Goal: Information Seeking & Learning: Learn about a topic

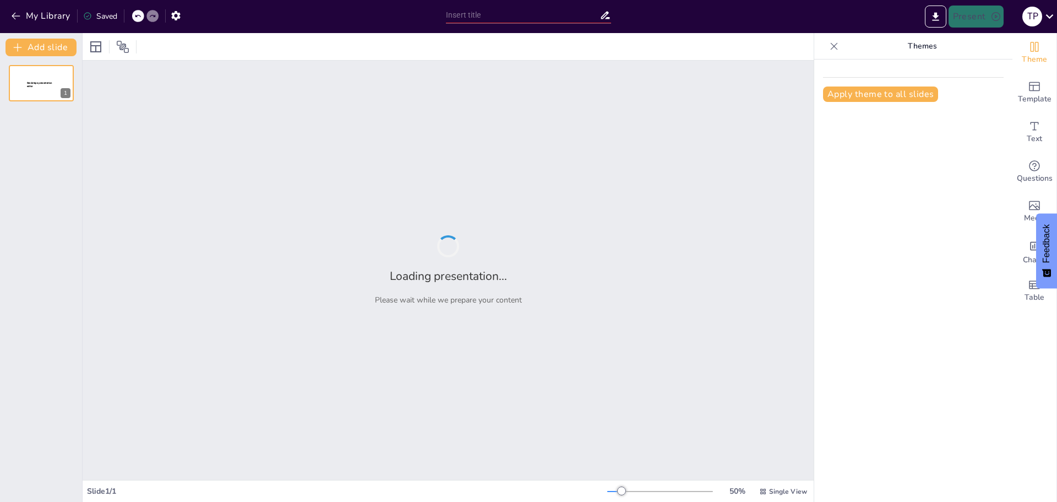
type input "Wiederholung der Prozentrechnung"
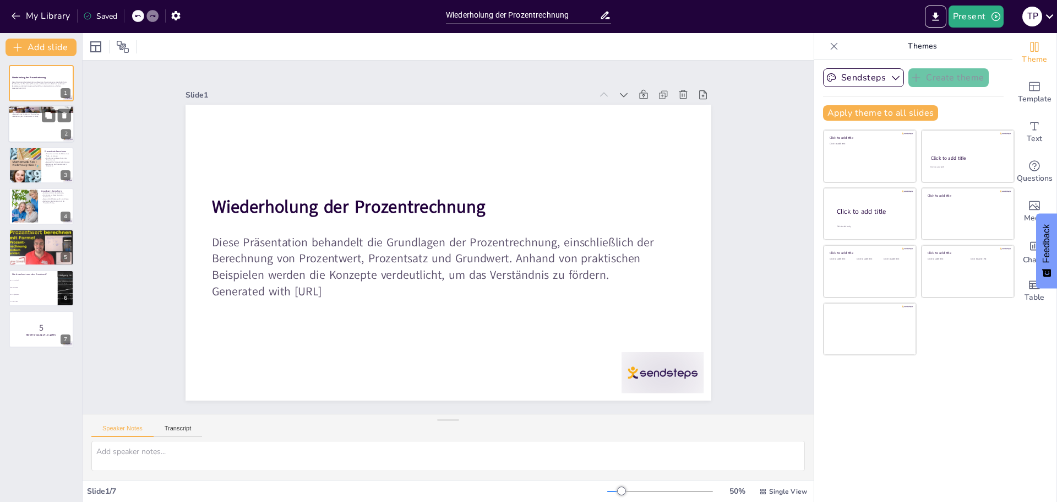
click at [22, 124] on div at bounding box center [41, 124] width 66 height 37
checkbox input "true"
type textarea "Lor Ipsumdolors ame con adipiscin Elitseddoei tem Incididuntutlab. Et dolor mag…"
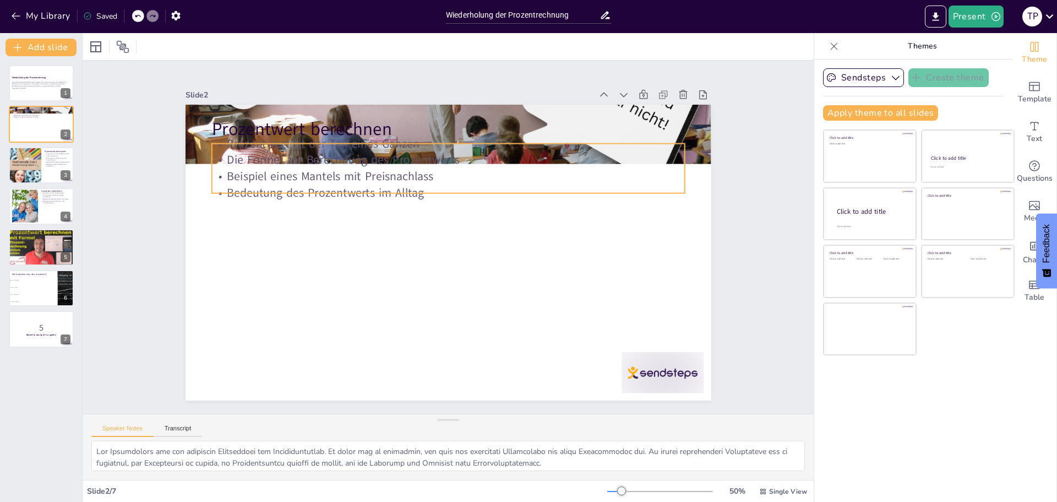
click at [410, 186] on p "Bedeutung des Prozentwerts im Alltag" at bounding box center [491, 250] width 162 height 455
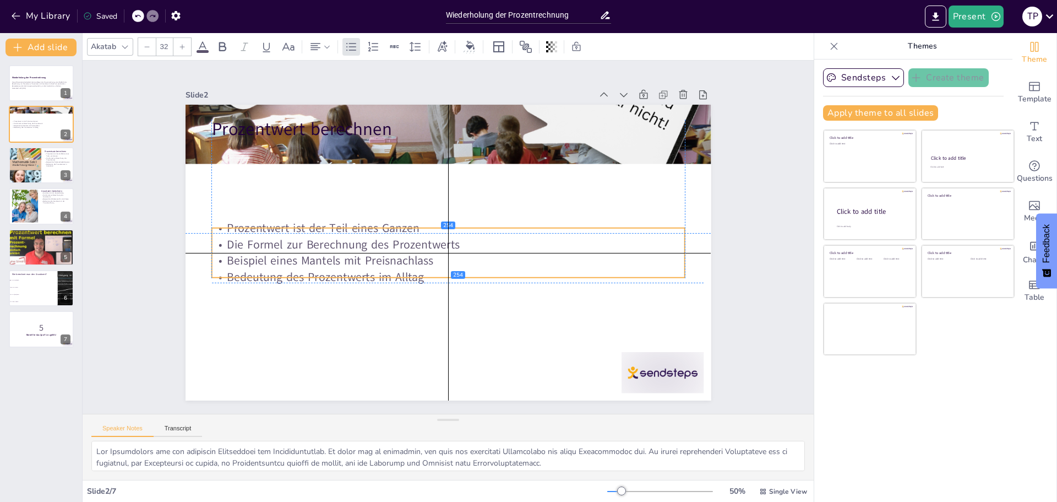
drag, startPoint x: 332, startPoint y: 175, endPoint x: 332, endPoint y: 263, distance: 87.6
click at [332, 263] on p "Beispiel eines Mantels mit Preisnachlass" at bounding box center [447, 260] width 473 height 17
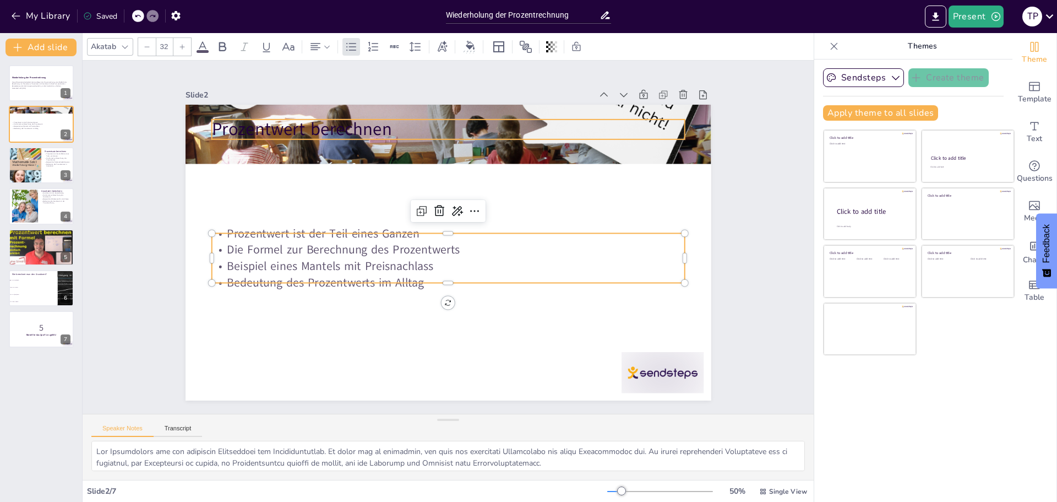
checkbox input "true"
type input "48"
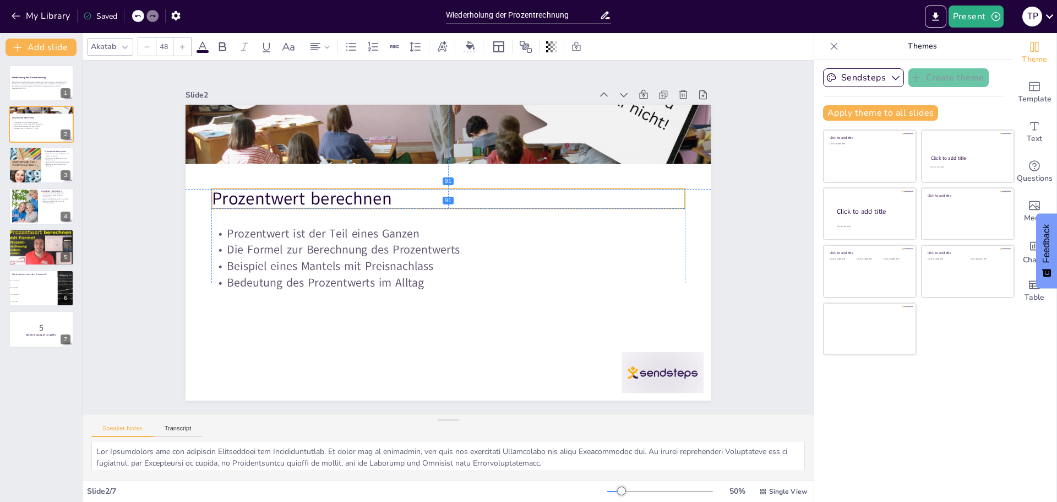
drag, startPoint x: 283, startPoint y: 128, endPoint x: 282, endPoint y: 197, distance: 69.4
click at [290, 197] on p "Prozentwert berechnen" at bounding box center [474, 208] width 368 height 335
click at [47, 173] on div at bounding box center [41, 164] width 66 height 37
checkbox input "true"
type textarea "Lor Ipsumdolors ame con adipiscin Elitsed do eiu Temporincididun, ut la etd mag…"
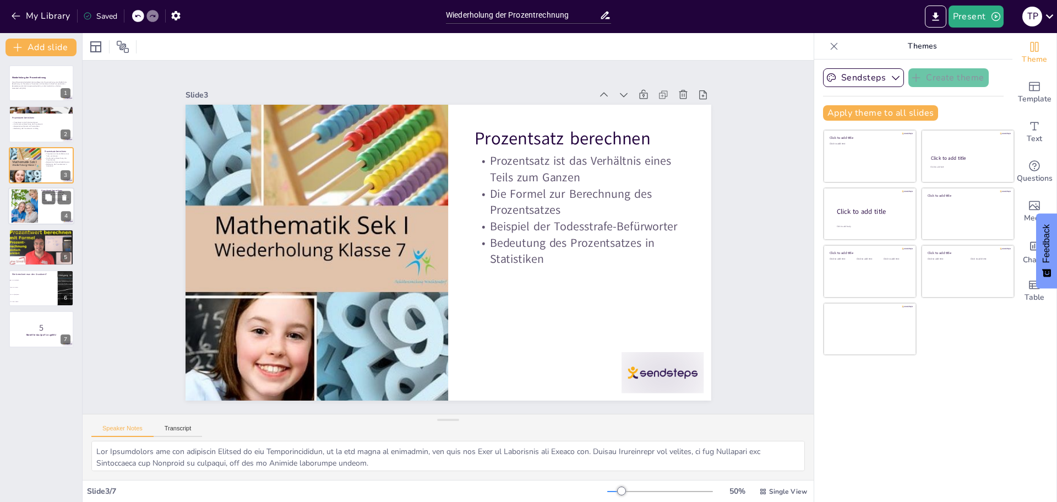
click at [45, 207] on div at bounding box center [41, 205] width 66 height 37
checkbox input "true"
type textarea "Lor Ipsumdolo sit ame consecteturadi Elitsed do eiu Temporincididun, ut la etd …"
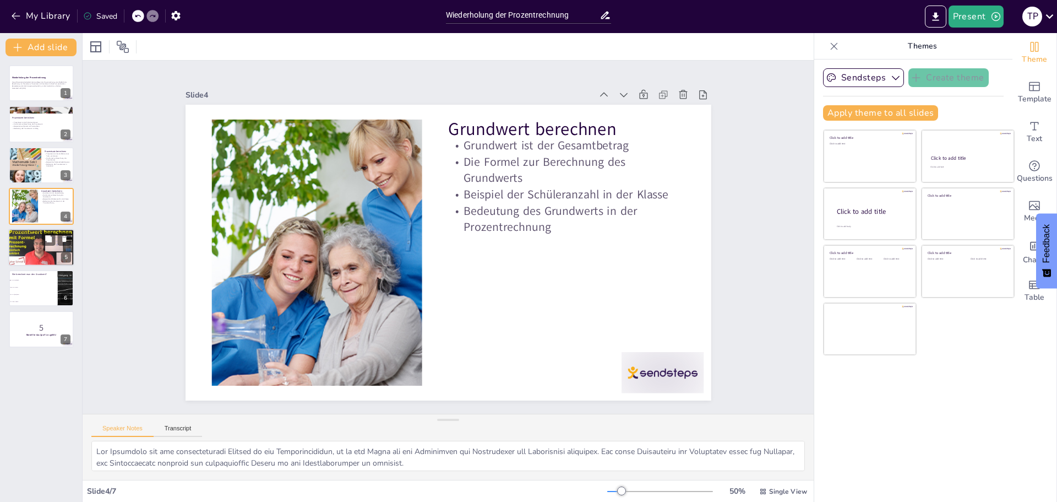
checkbox input "true"
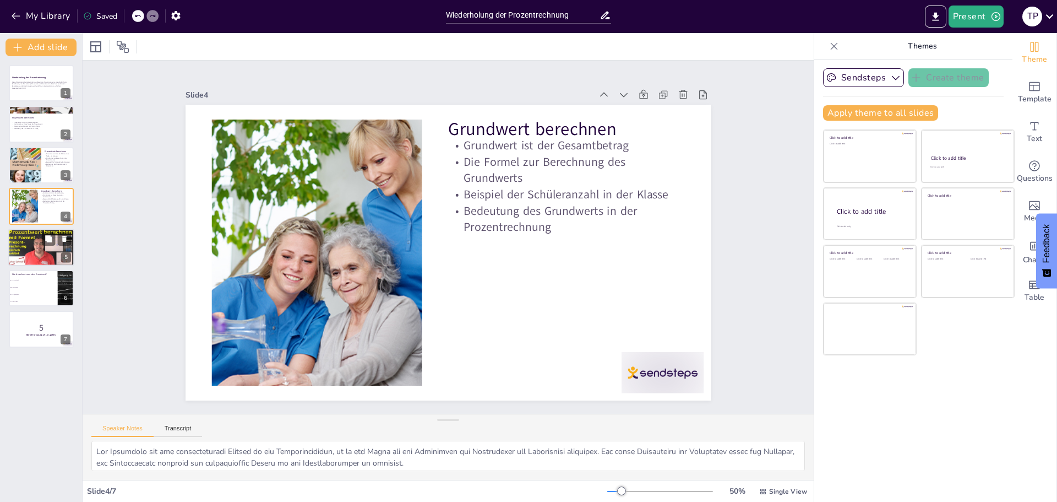
checkbox input "true"
click at [37, 256] on div at bounding box center [41, 247] width 66 height 50
checkbox input "true"
type textarea "Lor Ipsumdolorsitam con Adipisc eli seddoeiusmod, te inc Utlabore etd magnaa En…"
checkbox input "true"
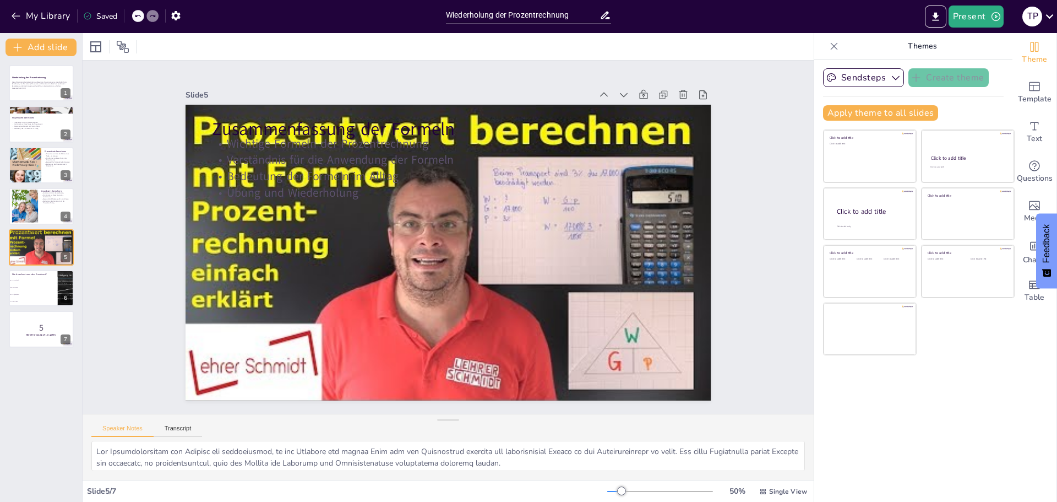
checkbox input "true"
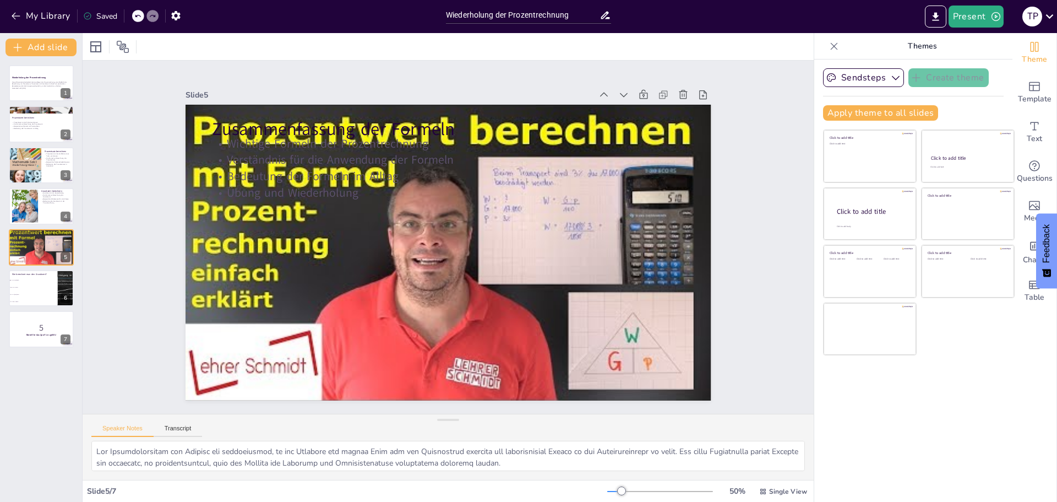
checkbox input "true"
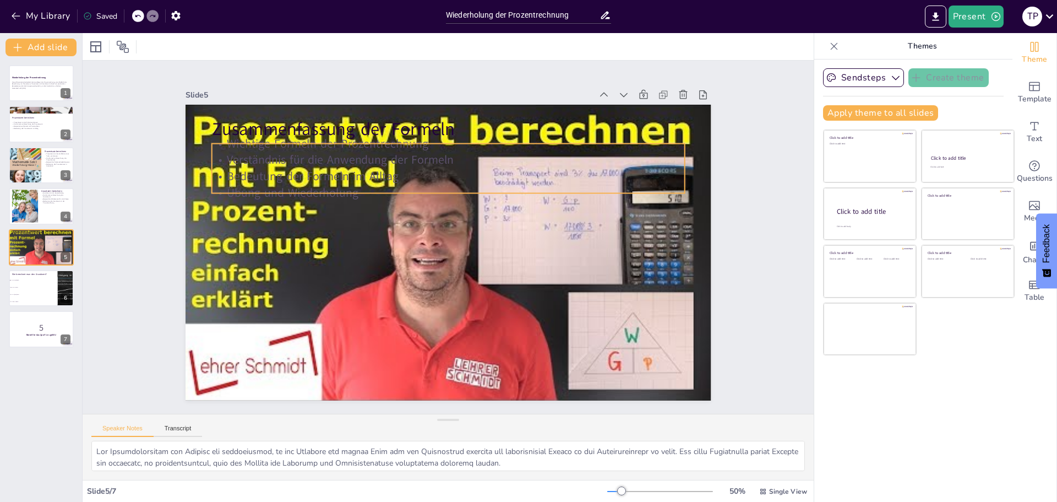
checkbox input "true"
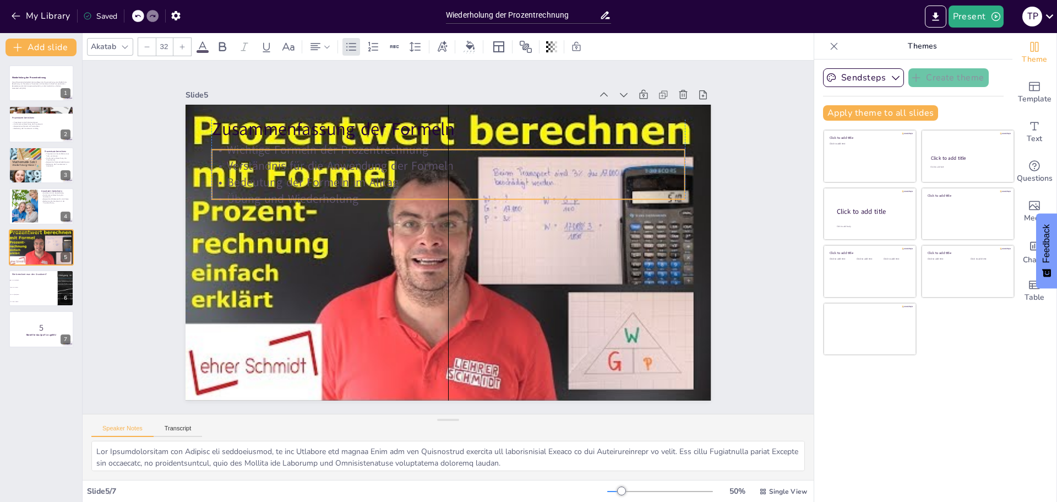
checkbox input "true"
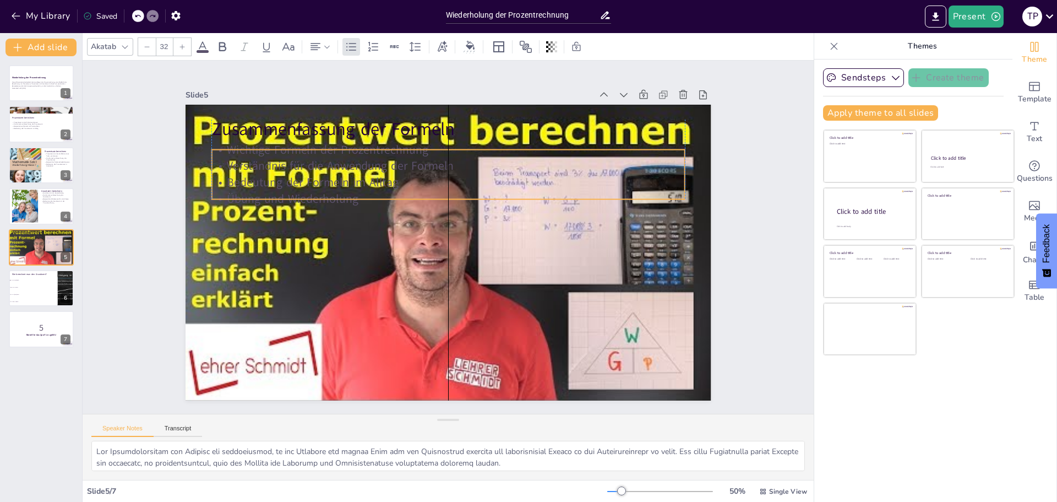
checkbox input "true"
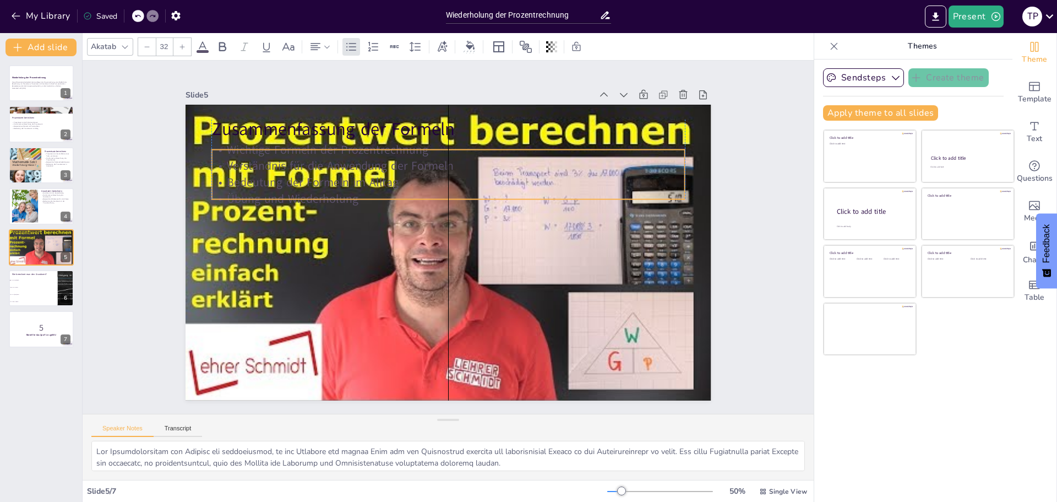
checkbox input "true"
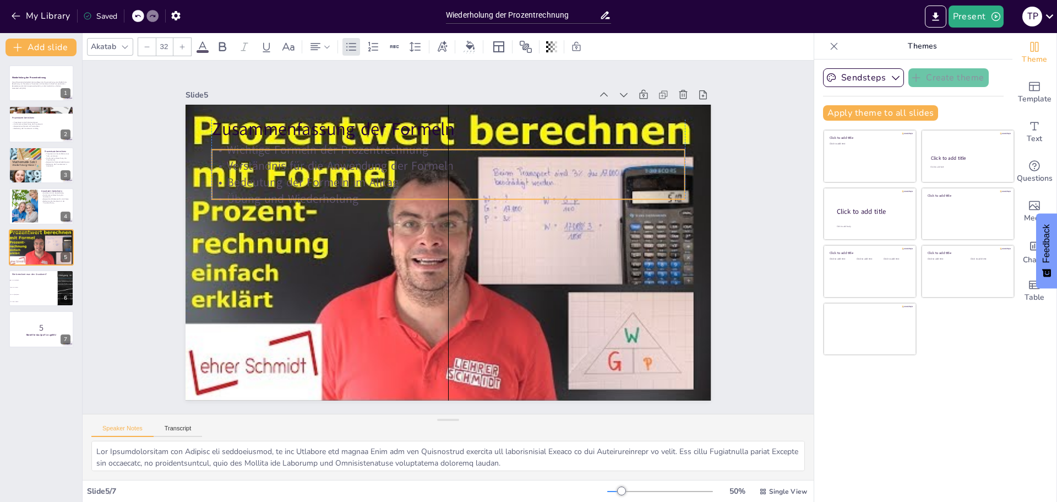
checkbox input "true"
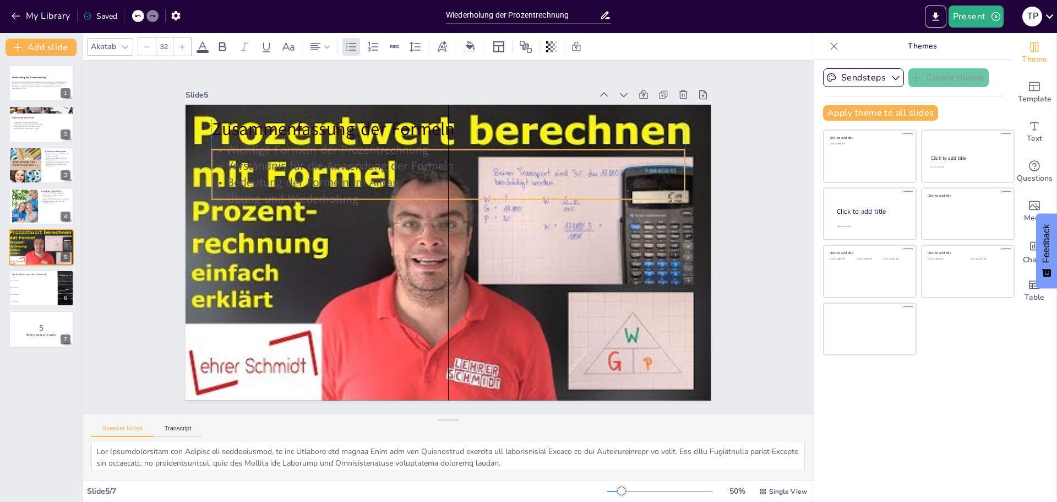
checkbox input "true"
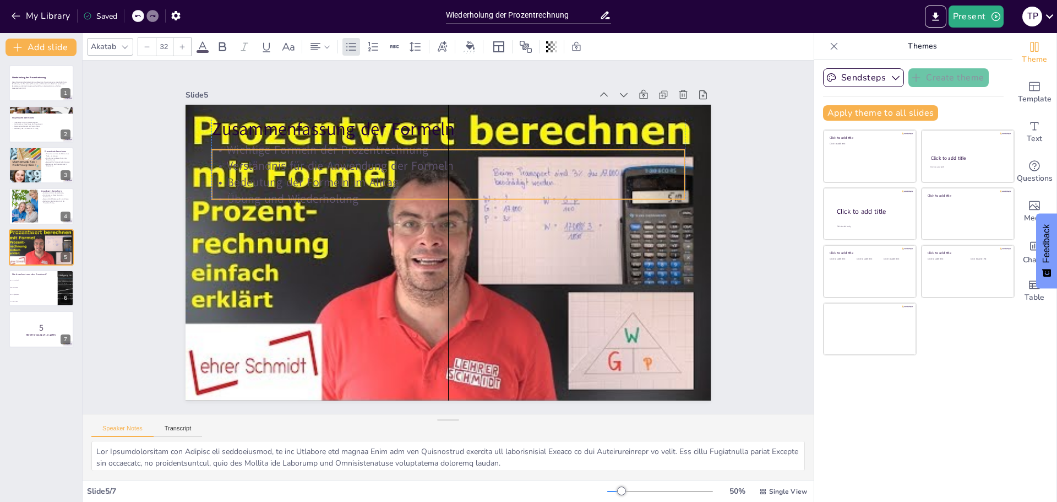
checkbox input "true"
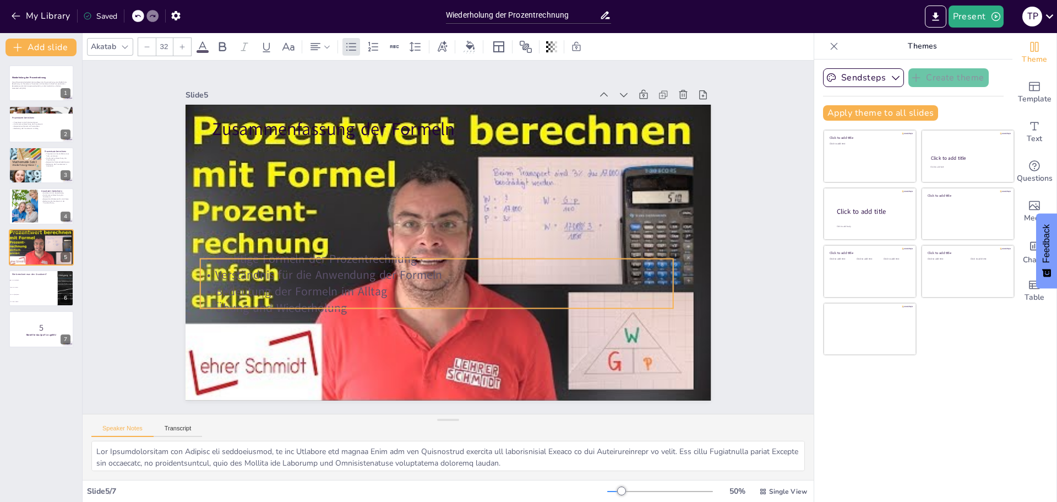
checkbox input "true"
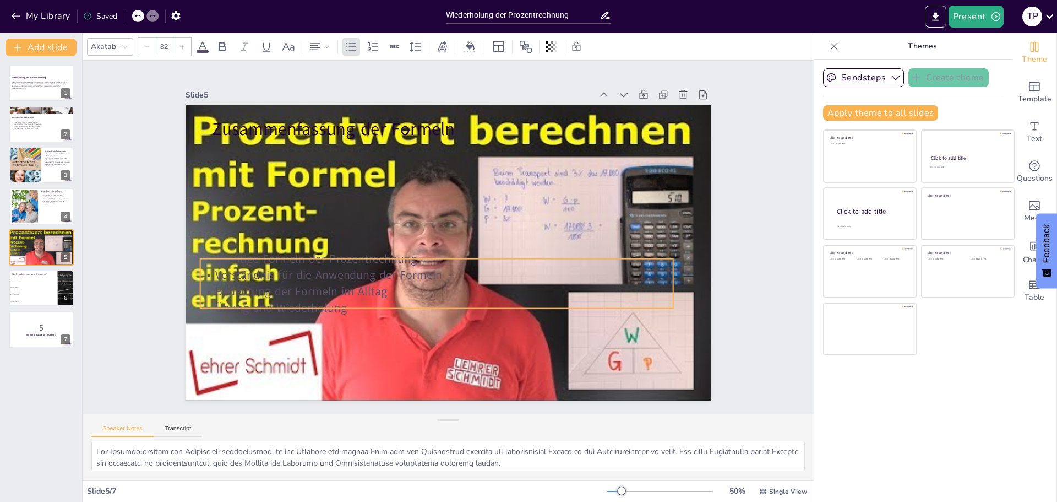
checkbox input "true"
drag, startPoint x: 322, startPoint y: 175, endPoint x: 309, endPoint y: 292, distance: 118.5
click at [309, 292] on p "Bedeutung der Formeln im Alltag" at bounding box center [406, 200] width 251 height 418
checkbox input "true"
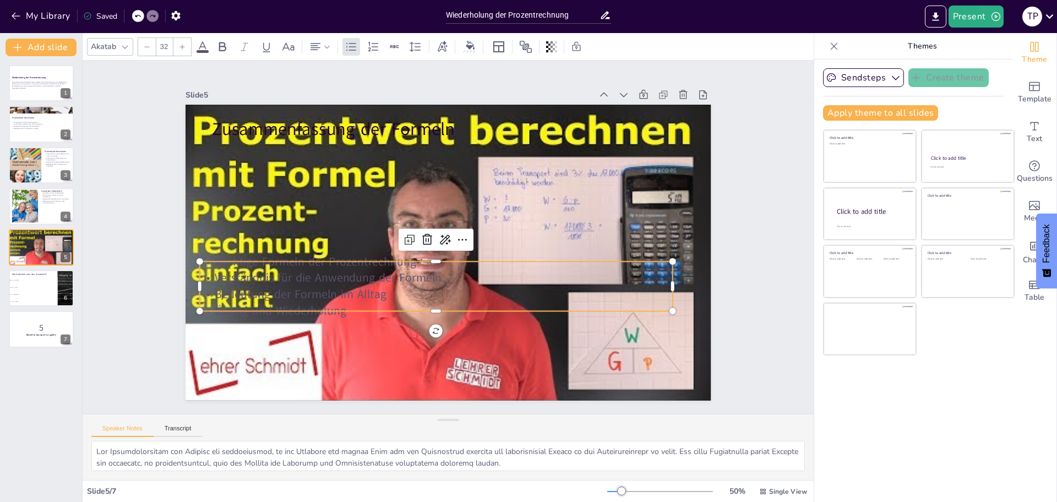
checkbox input "true"
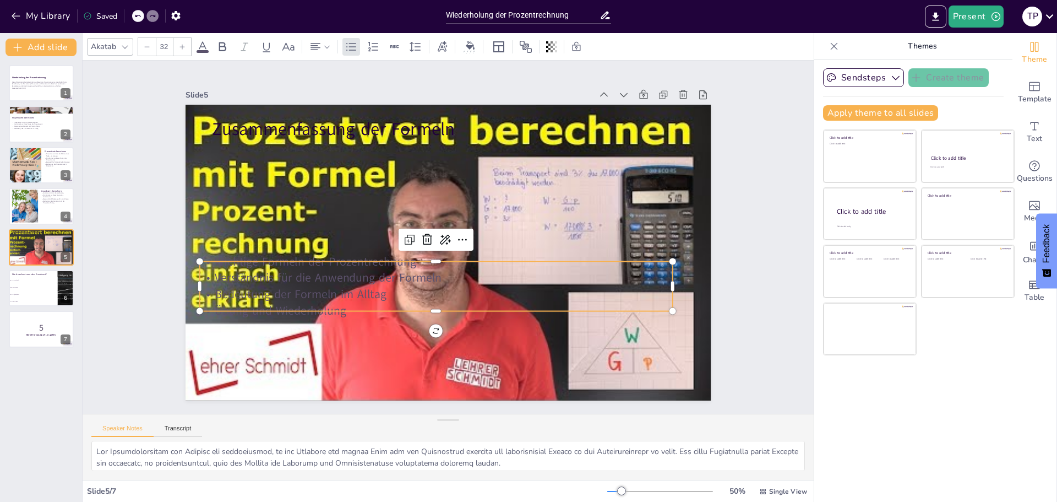
checkbox input "true"
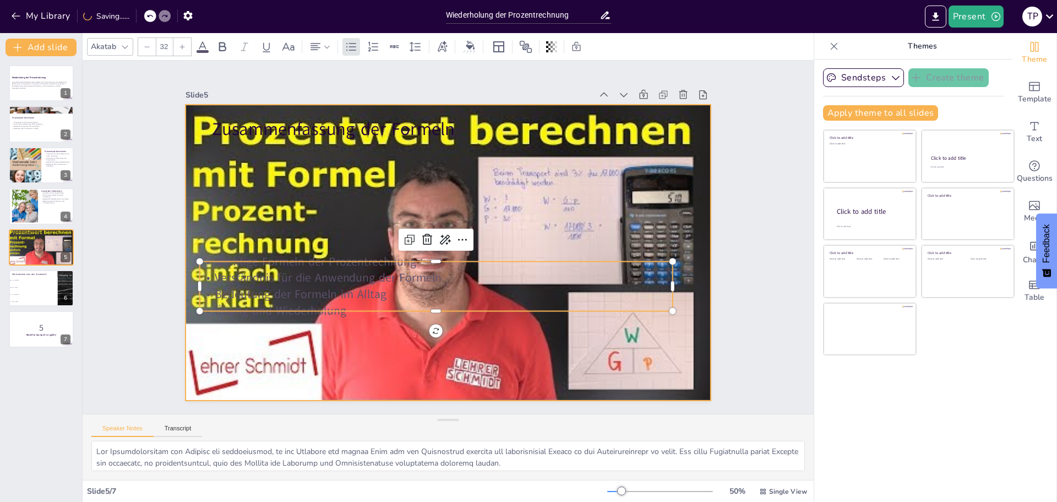
checkbox input "true"
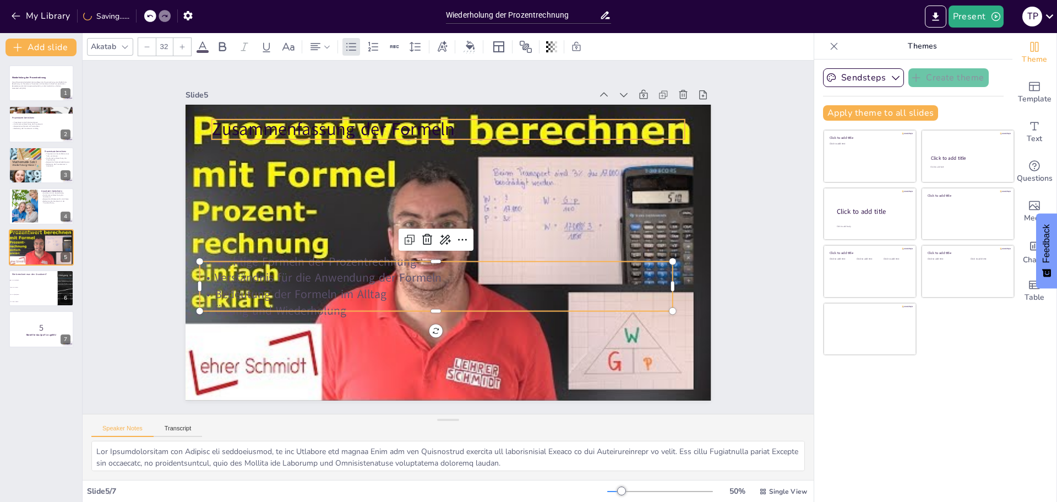
checkbox input "true"
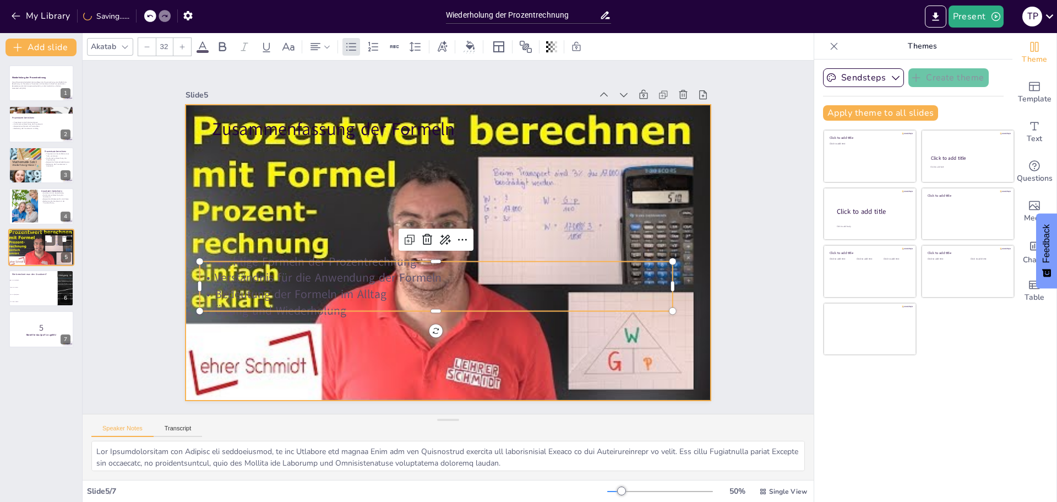
checkbox input "true"
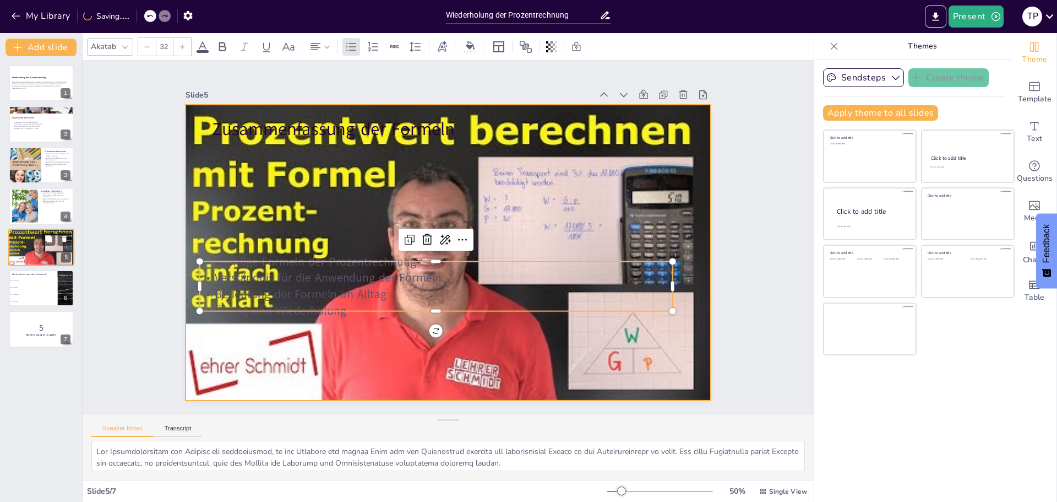
checkbox input "true"
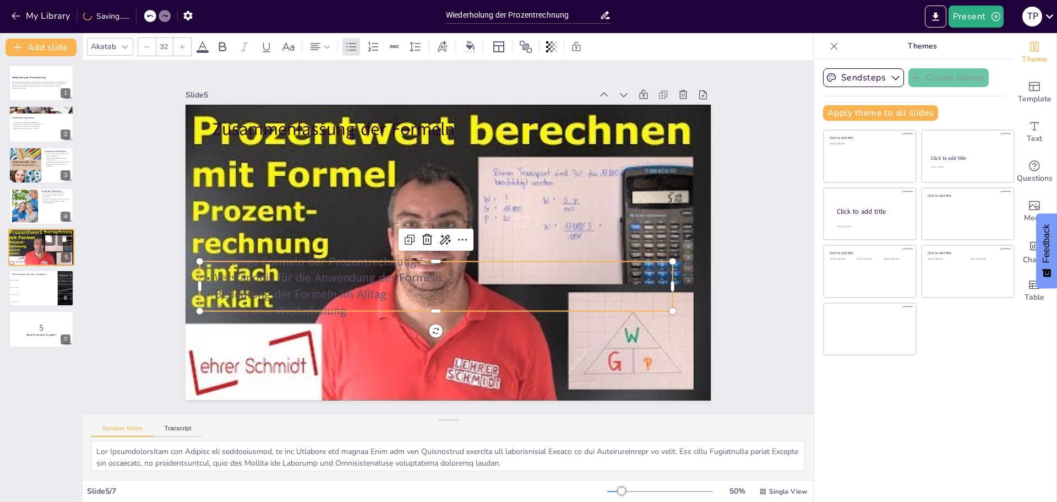
checkbox input "true"
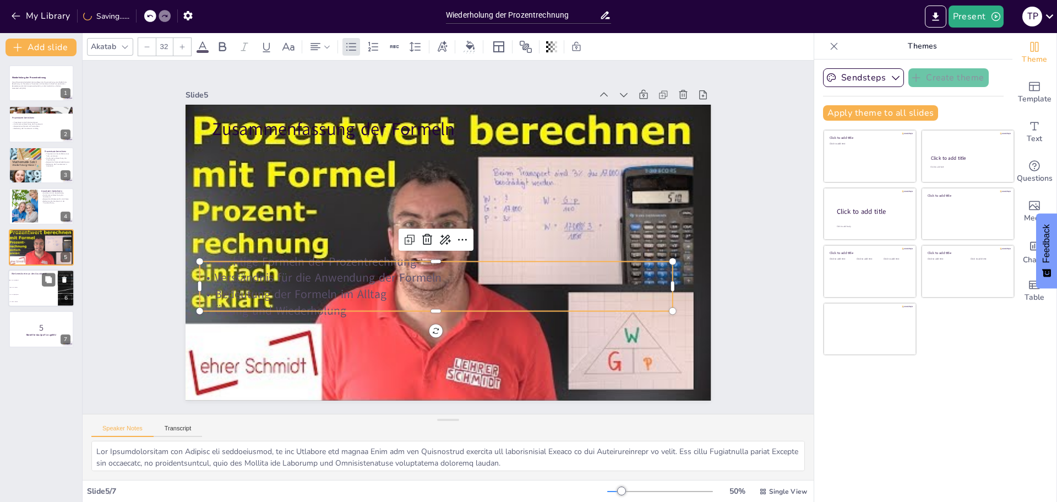
checkbox input "true"
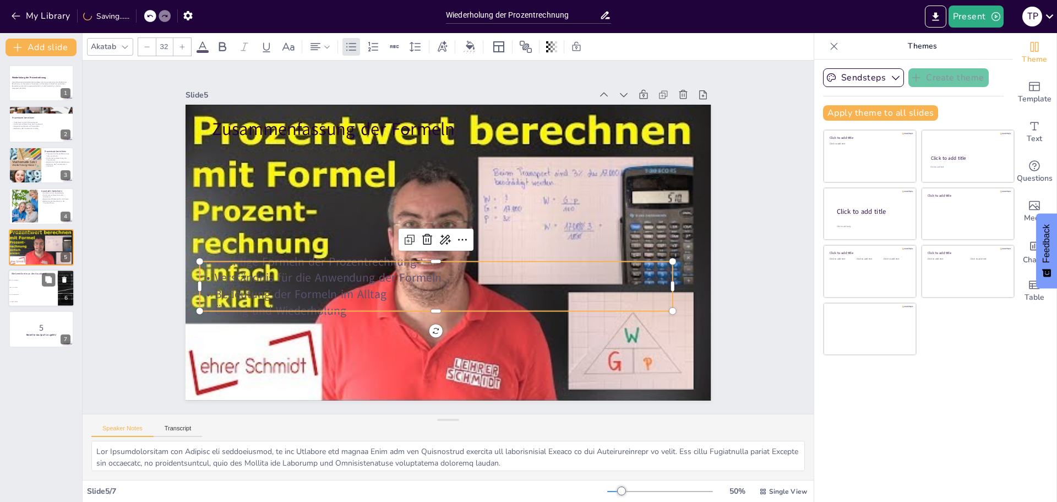
checkbox input "true"
click at [35, 300] on li "G = p% • 100/P" at bounding box center [33, 301] width 50 height 7
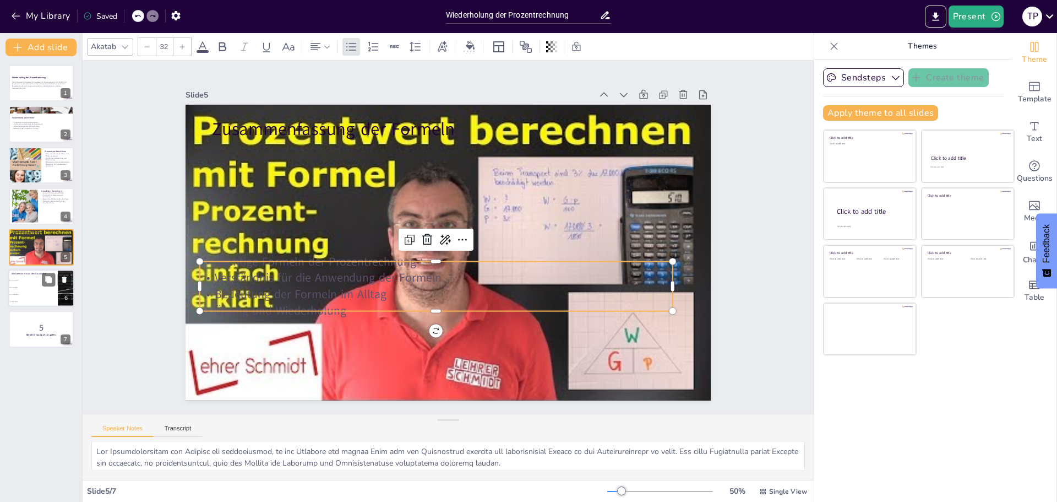
checkbox input "true"
type textarea "Die richtige Antwort ist G = P • 100/(p%). Diese Formel wurde in der Präsentati…"
checkbox input "true"
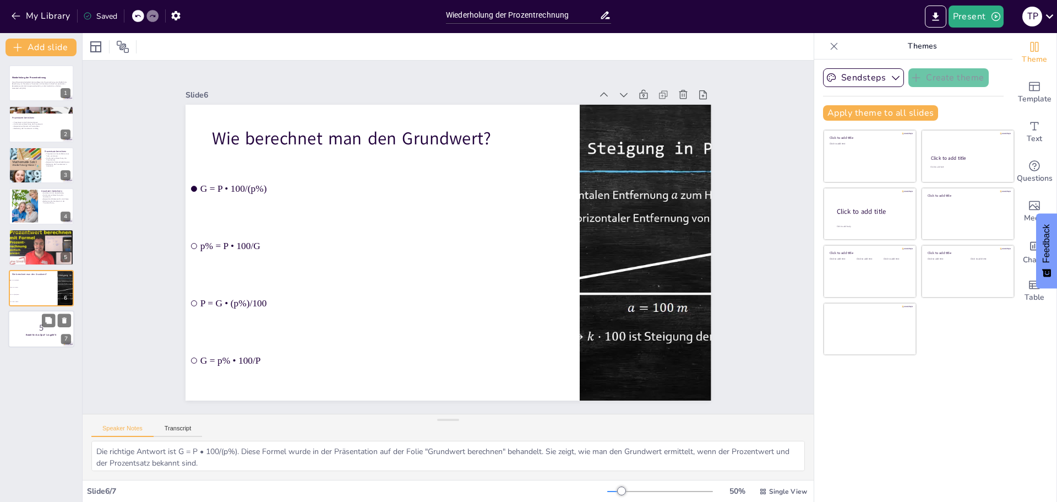
checkbox input "true"
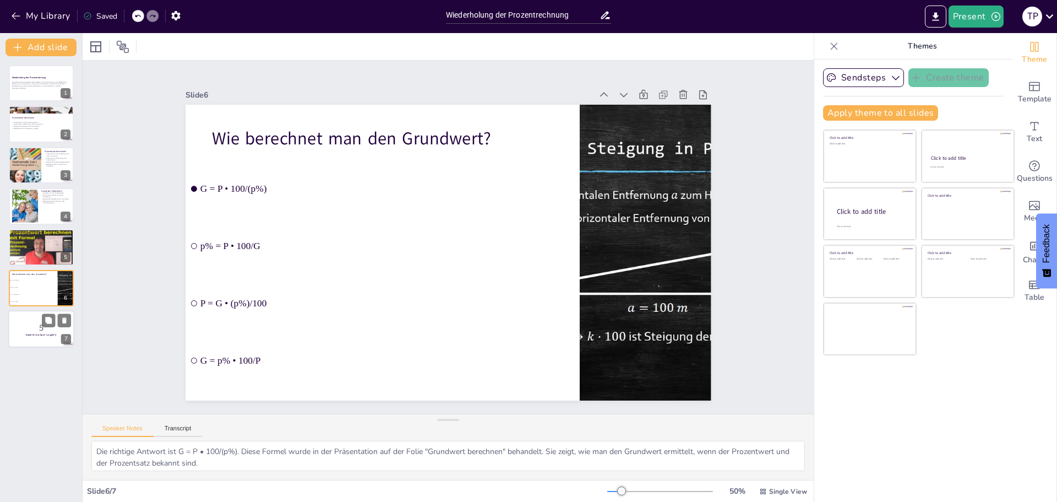
checkbox input "true"
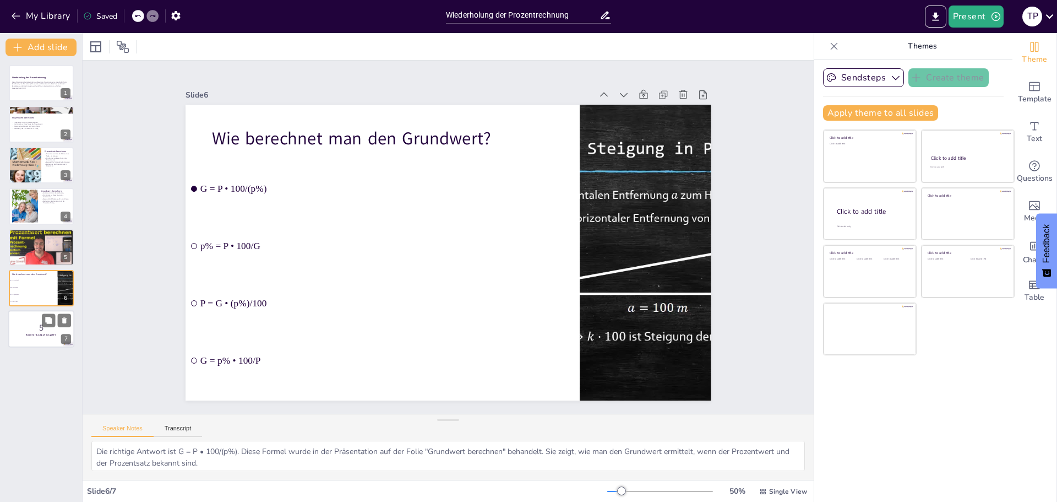
click at [32, 326] on p "5" at bounding box center [41, 328] width 59 height 12
checkbox input "true"
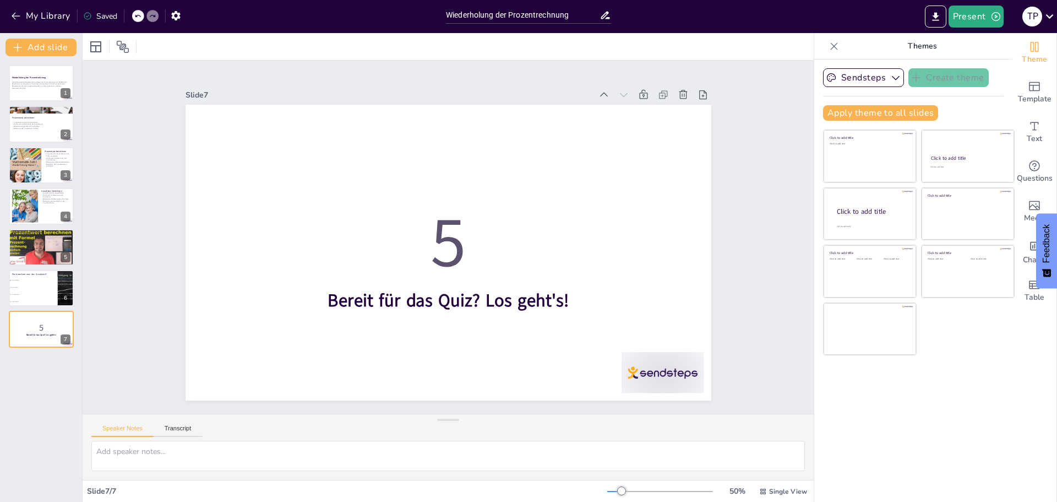
checkbox input "true"
click at [1039, 19] on div "T P" at bounding box center [1033, 17] width 20 height 20
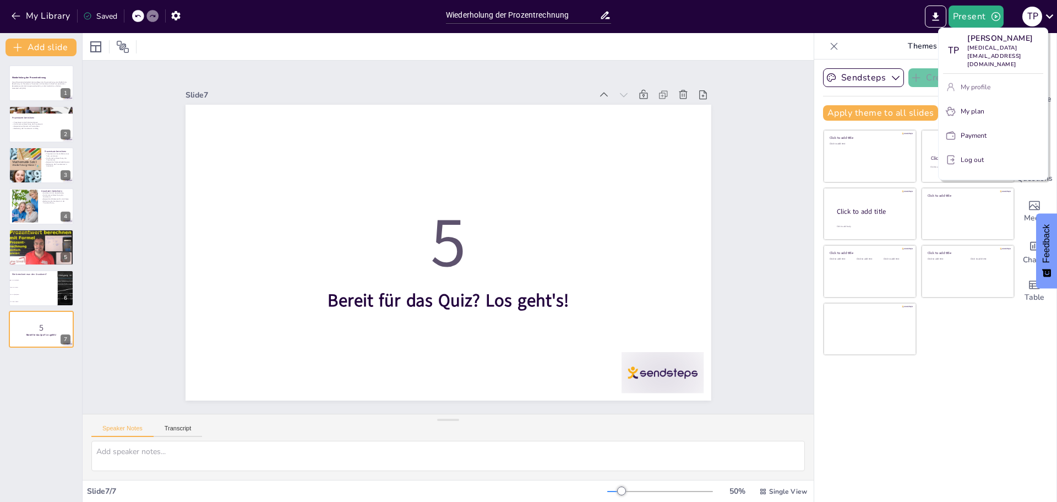
click at [987, 82] on p "My profile" at bounding box center [976, 87] width 30 height 10
